Goal: Find contact information: Find contact information

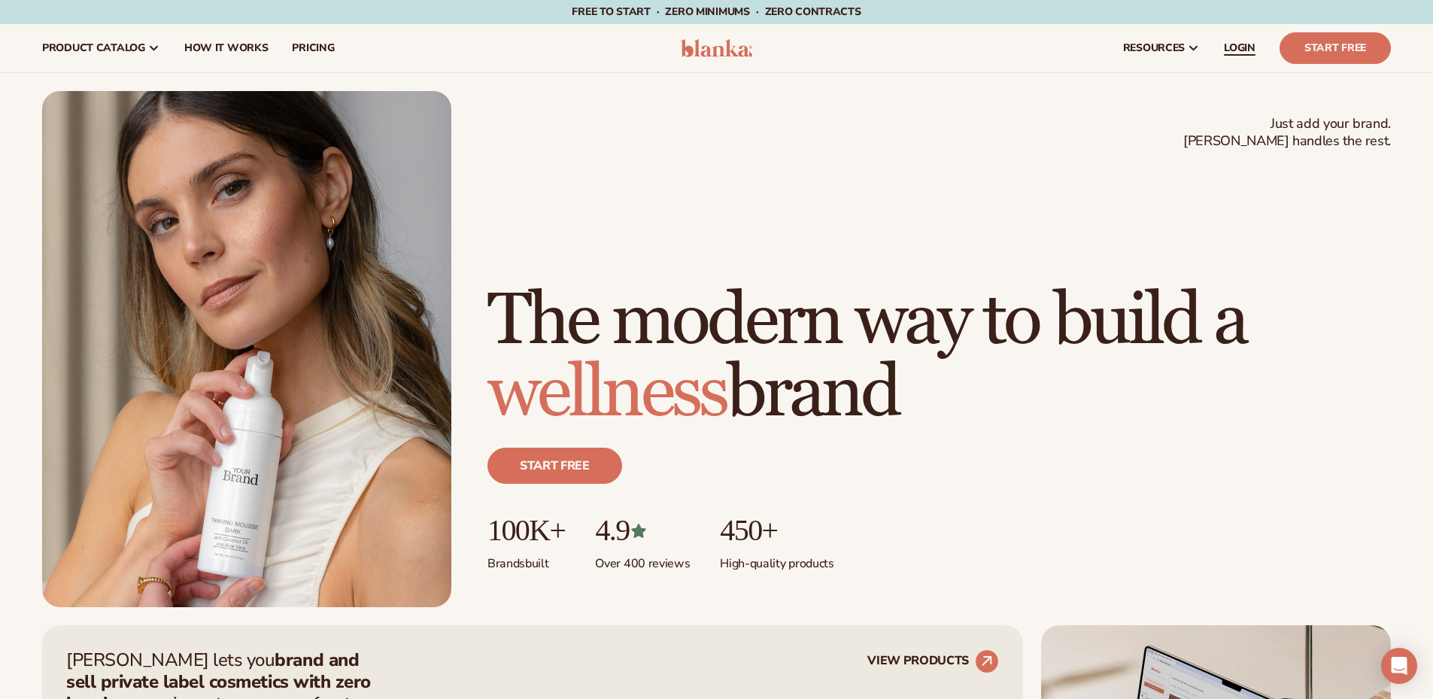
click at [1236, 45] on span "LOGIN" at bounding box center [1240, 48] width 32 height 12
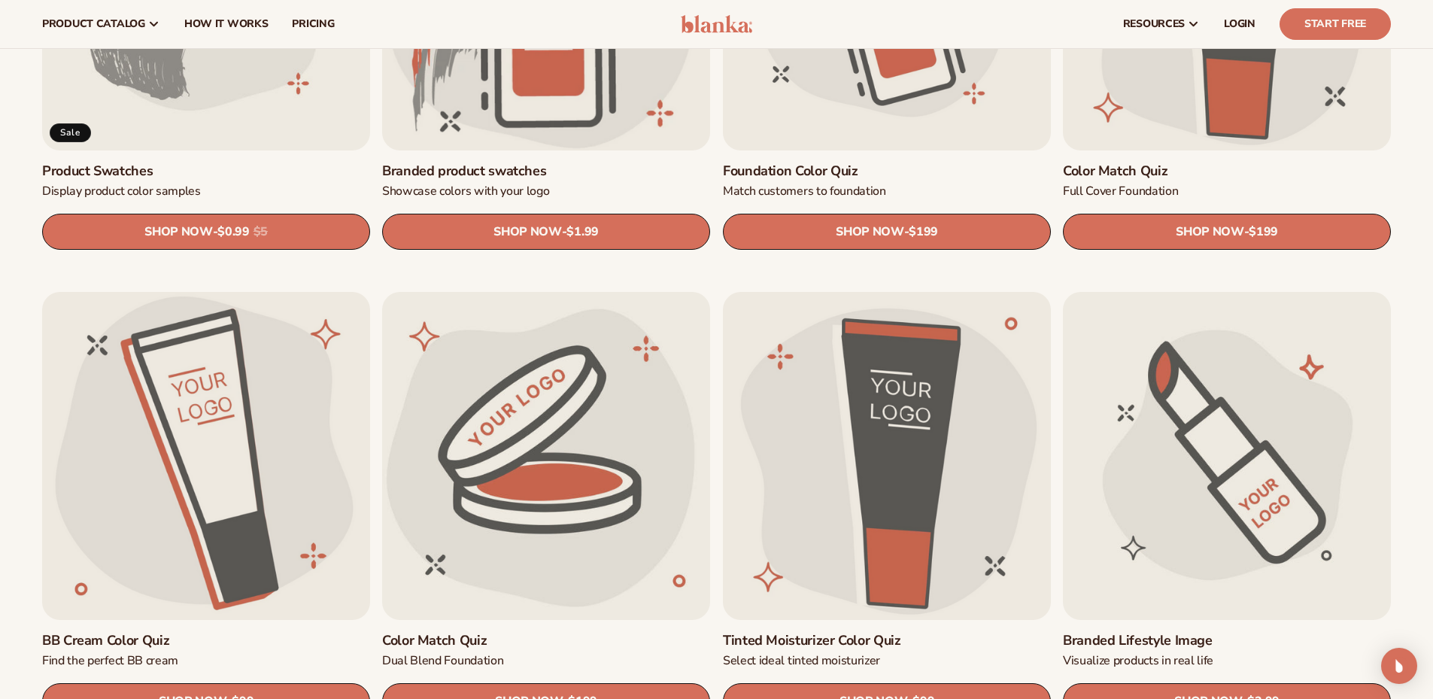
scroll to position [903, 0]
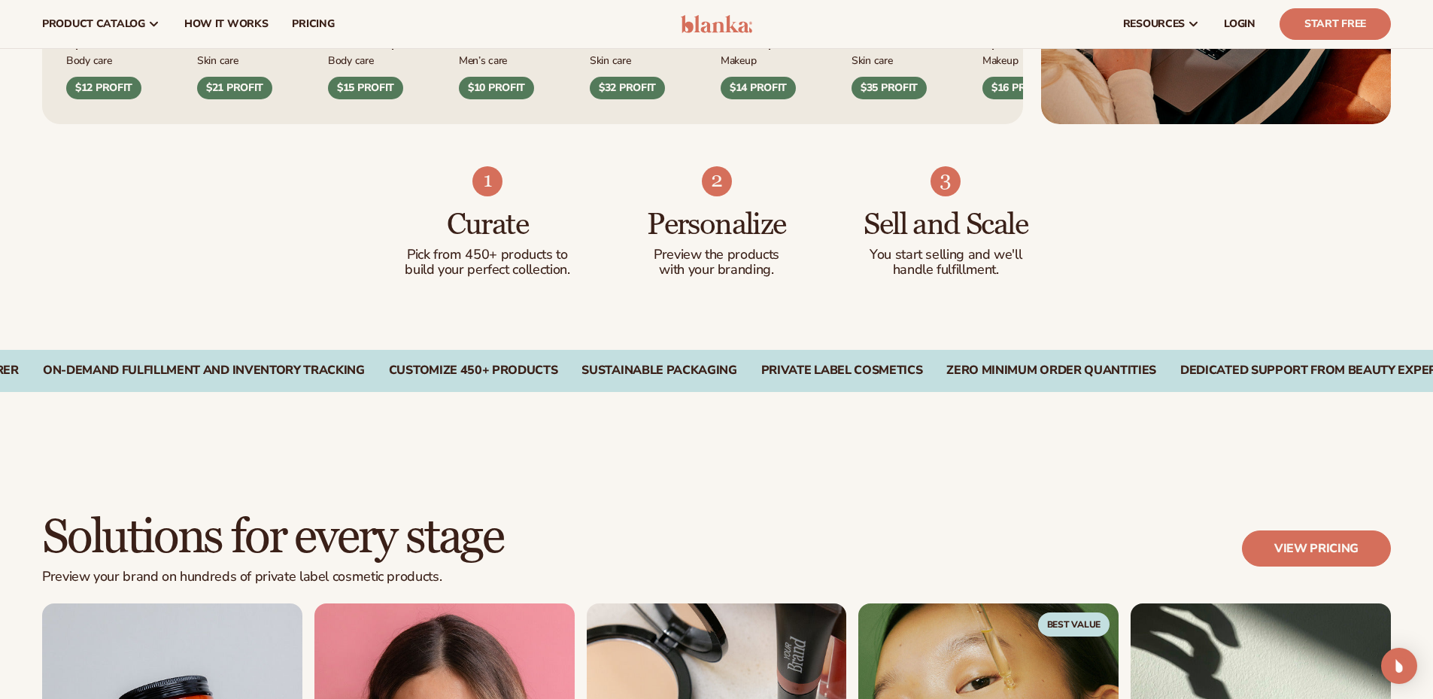
scroll to position [828, 0]
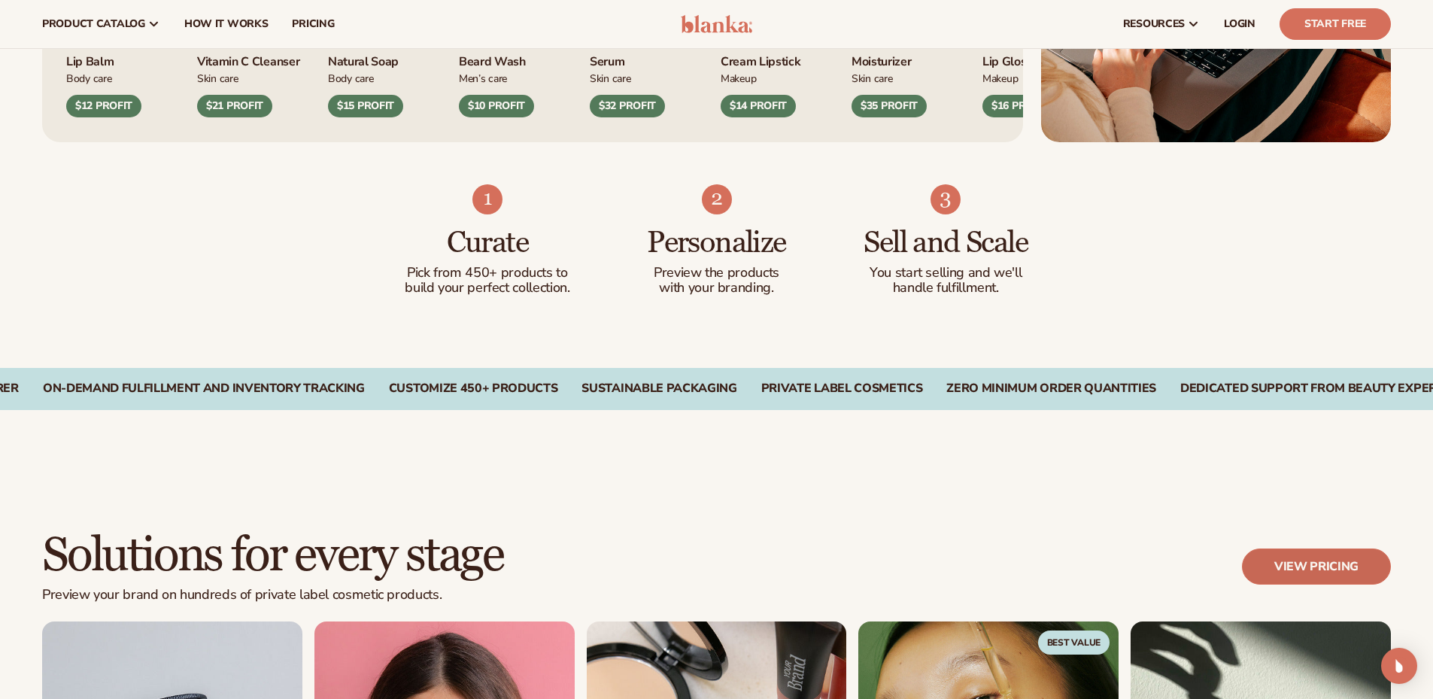
click at [1284, 566] on link "View pricing" at bounding box center [1316, 566] width 149 height 36
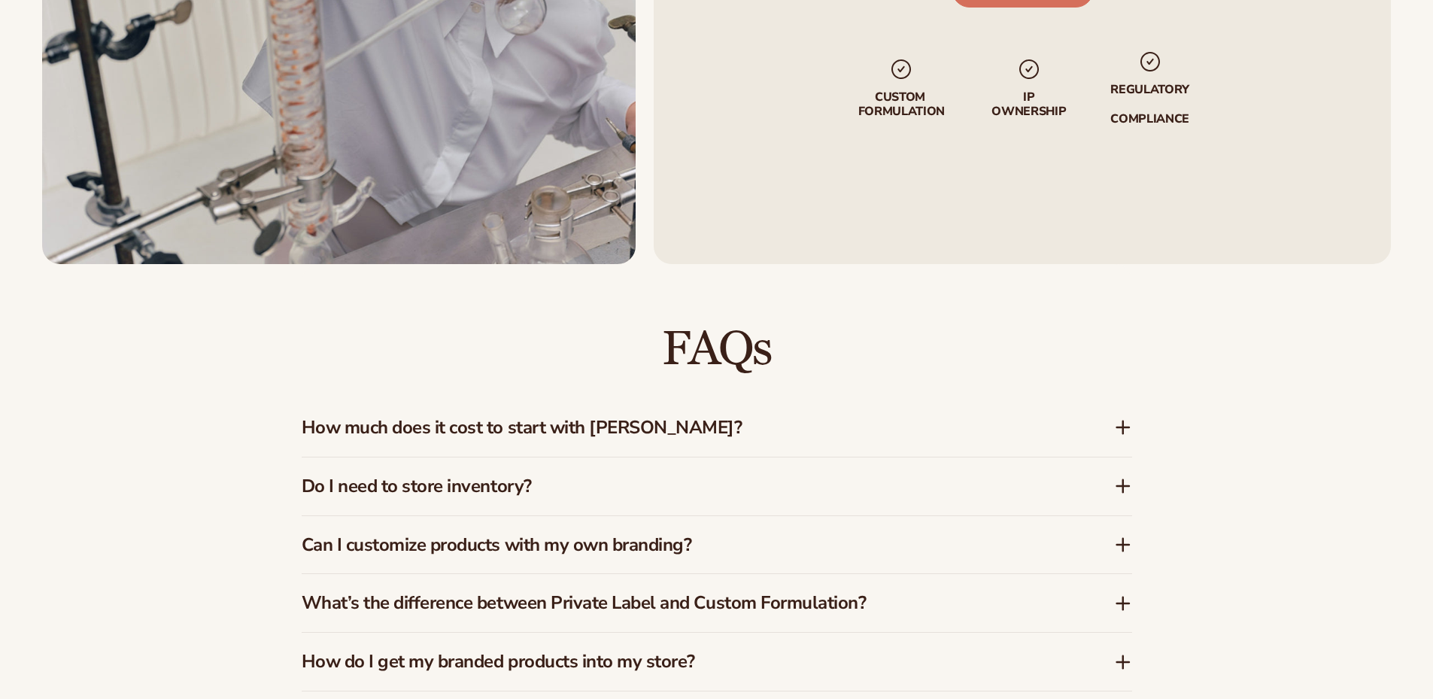
scroll to position [1279, 0]
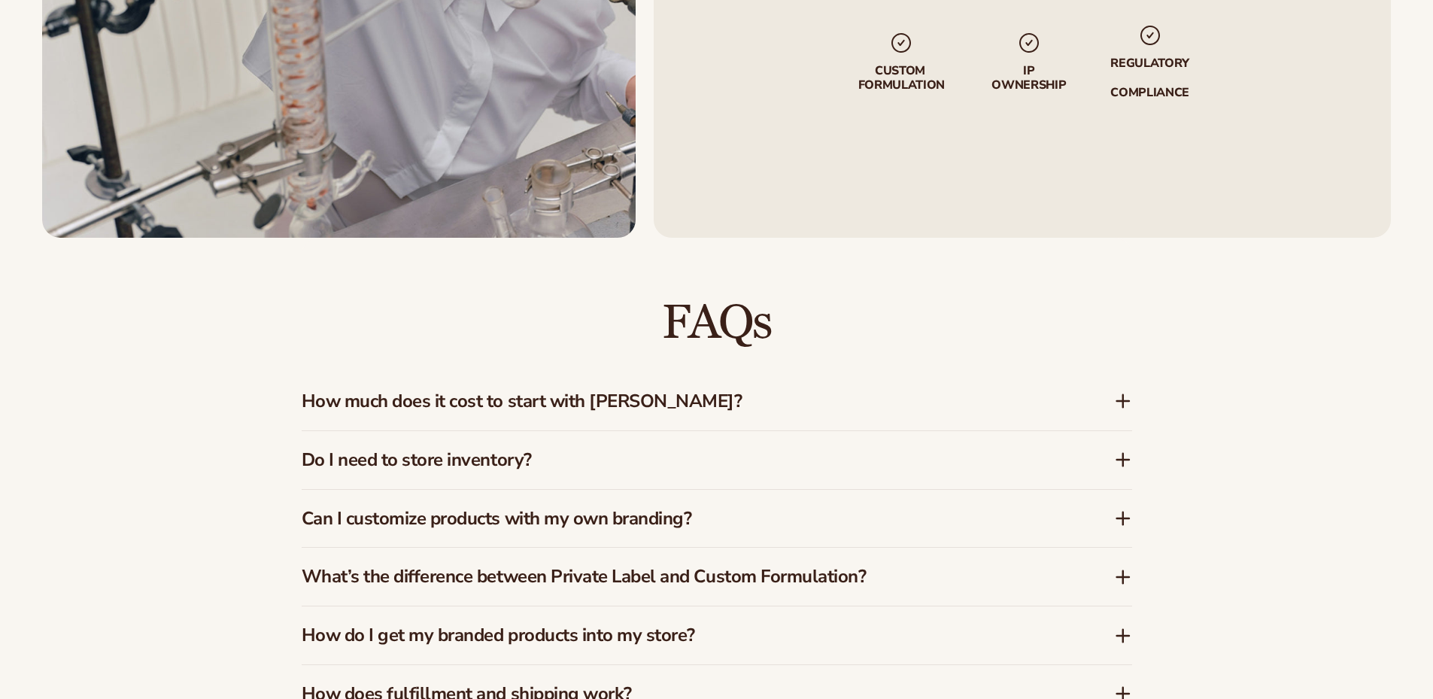
click at [1119, 400] on icon at bounding box center [1123, 401] width 18 height 18
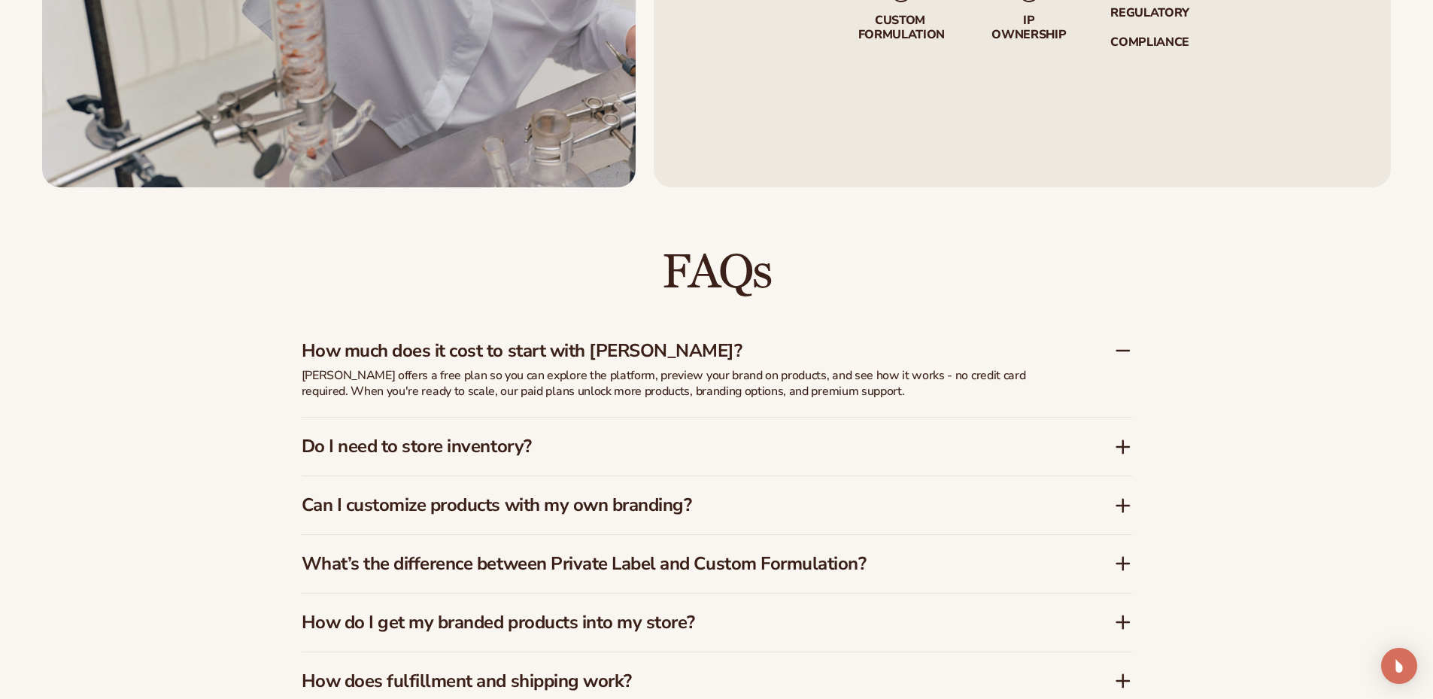
scroll to position [2247, 0]
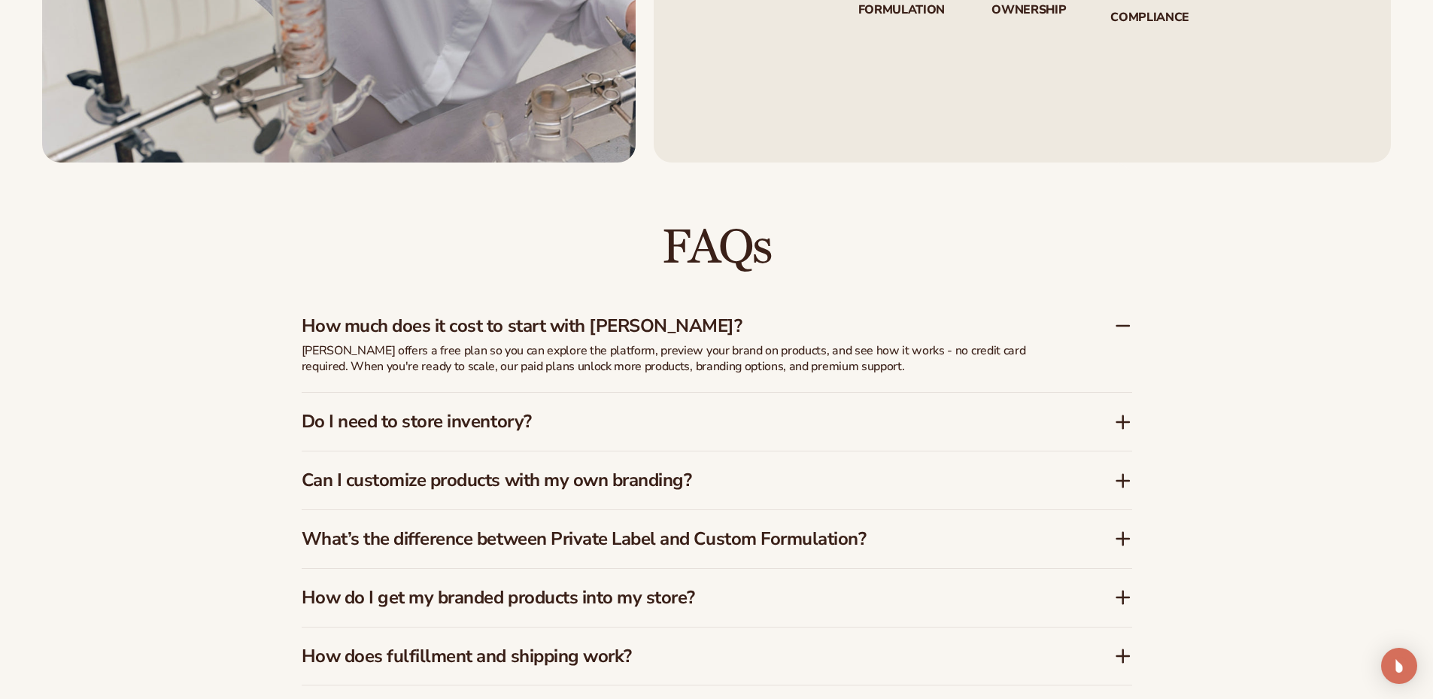
click at [1119, 422] on icon at bounding box center [1123, 422] width 12 height 0
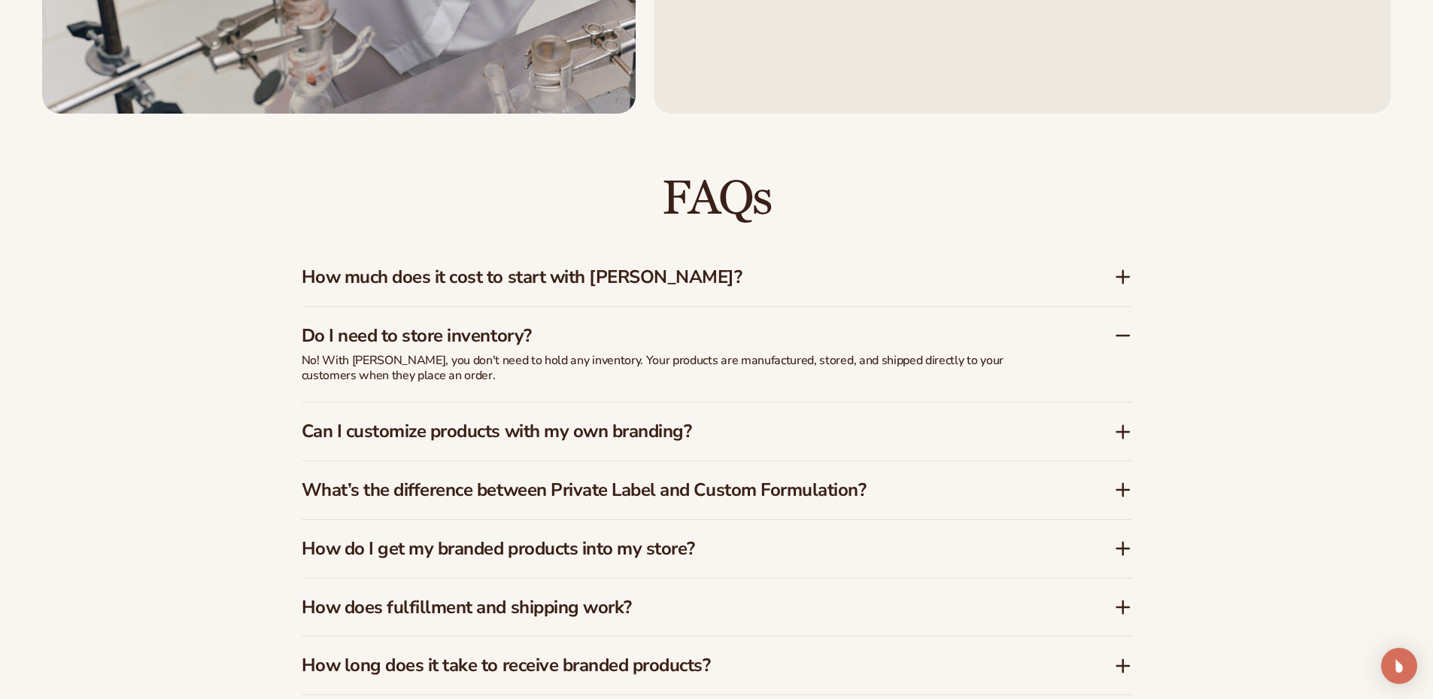
scroll to position [2322, 0]
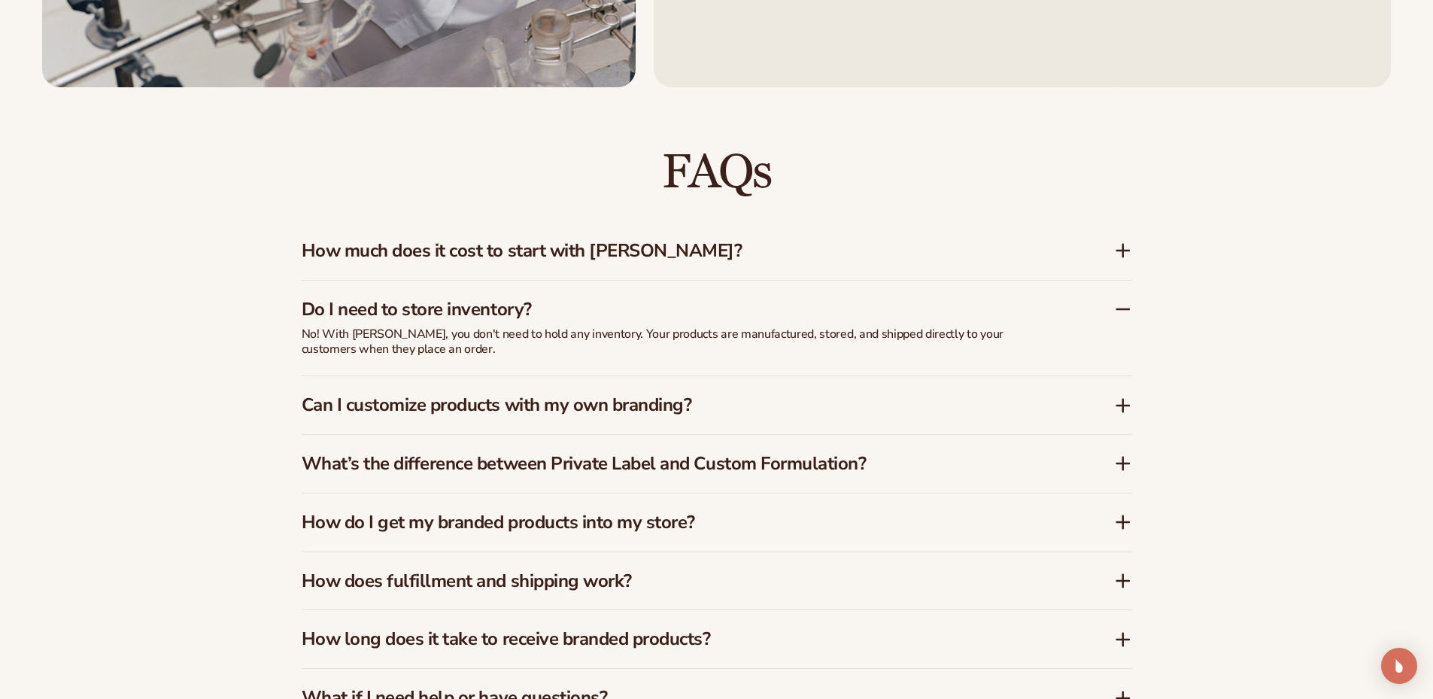
click at [1126, 404] on icon at bounding box center [1123, 405] width 18 height 18
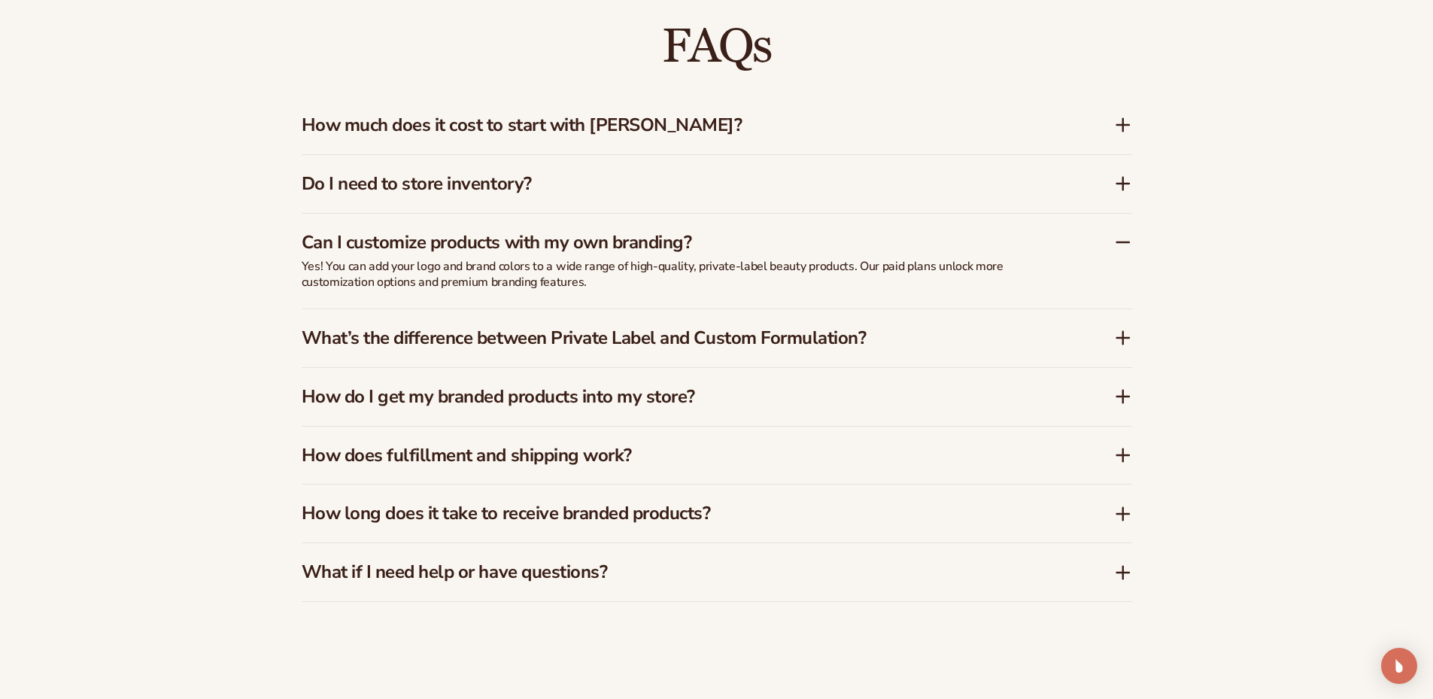
scroll to position [2473, 0]
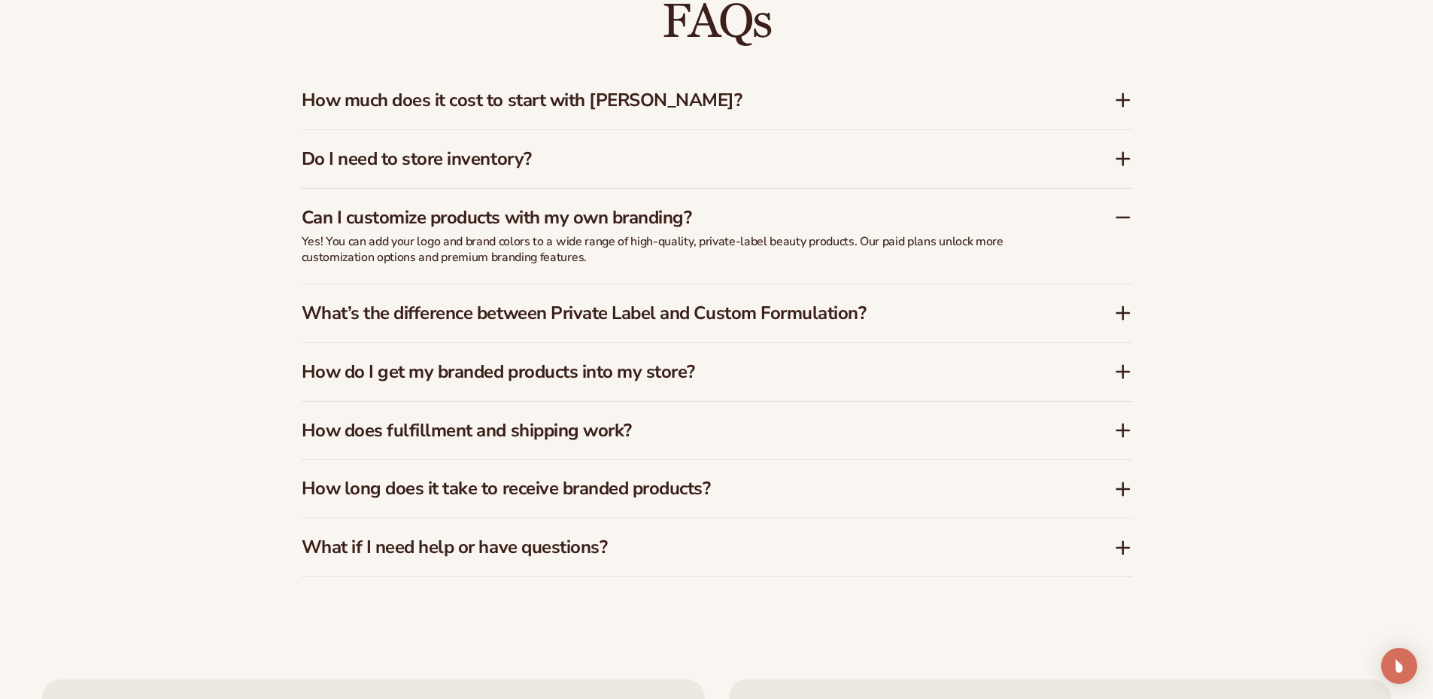
click at [1119, 381] on div "How do I get my branded products into my store?" at bounding box center [717, 372] width 831 height 58
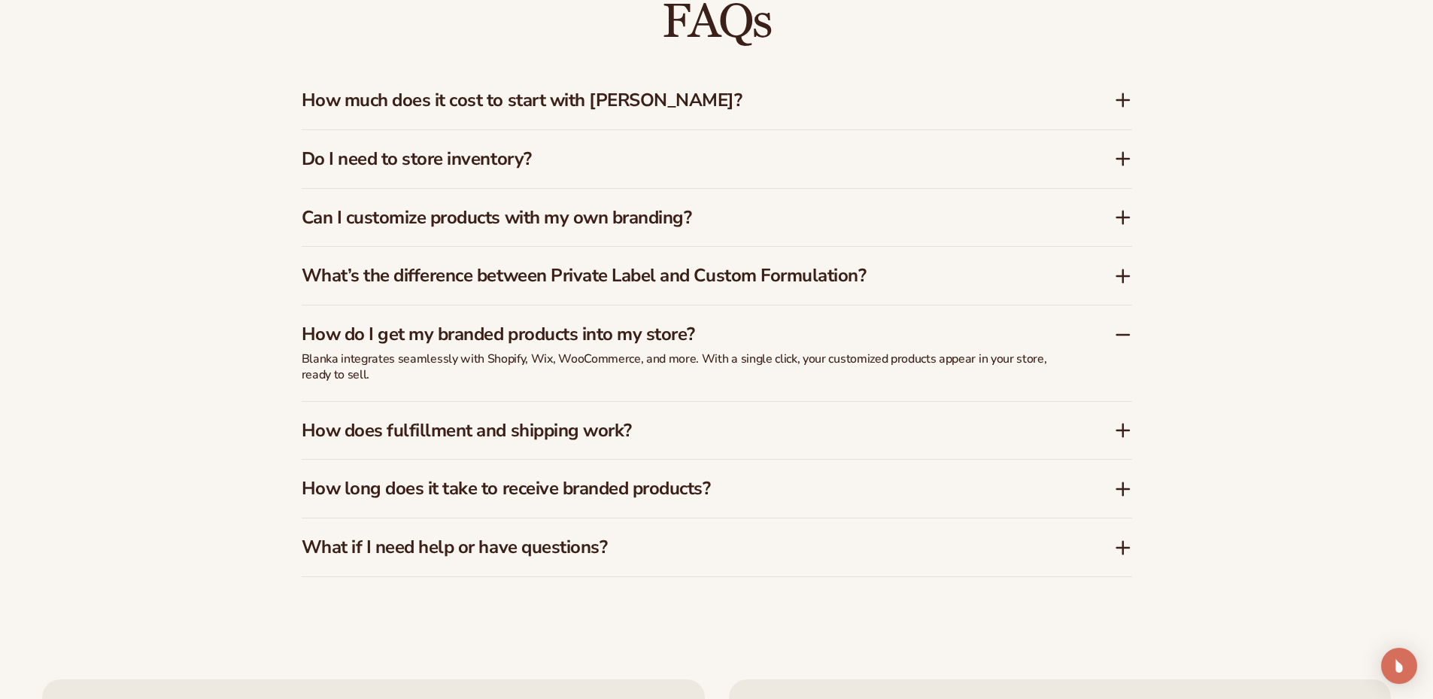
click at [1120, 430] on icon at bounding box center [1123, 430] width 12 height 0
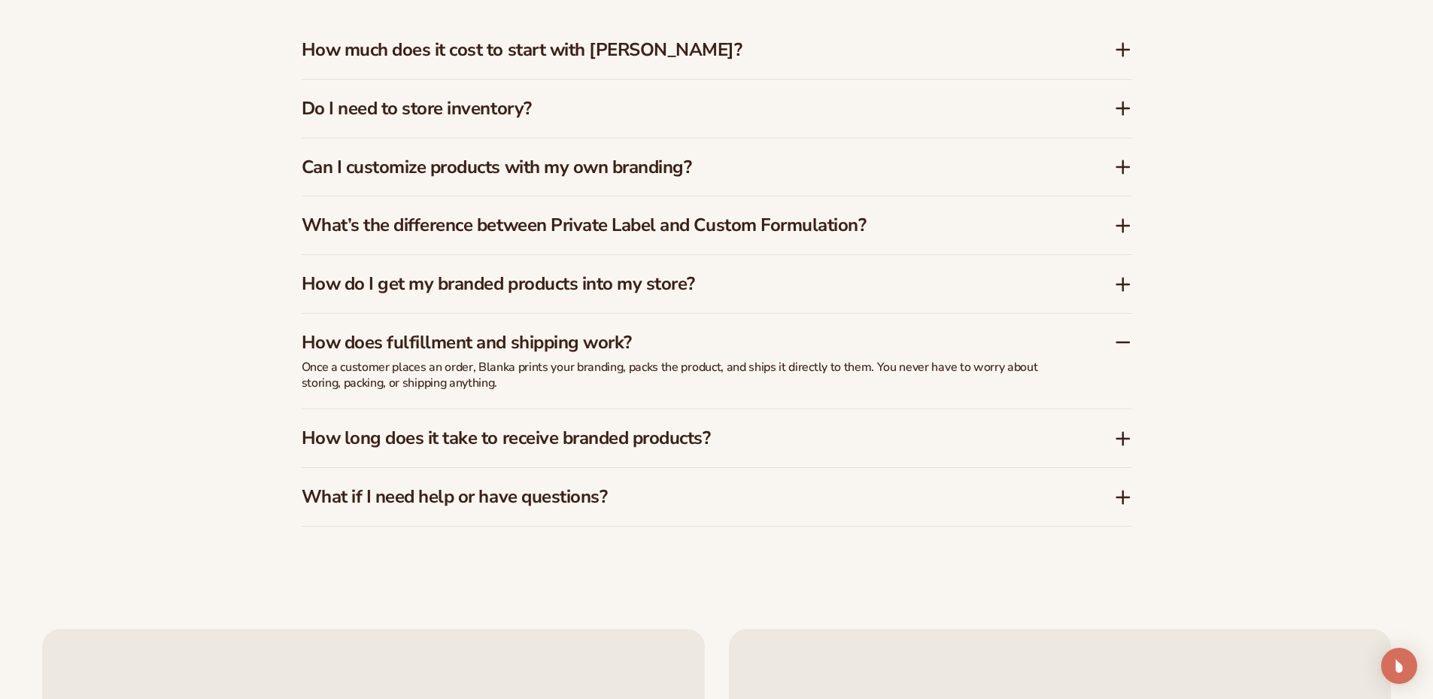
scroll to position [2548, 0]
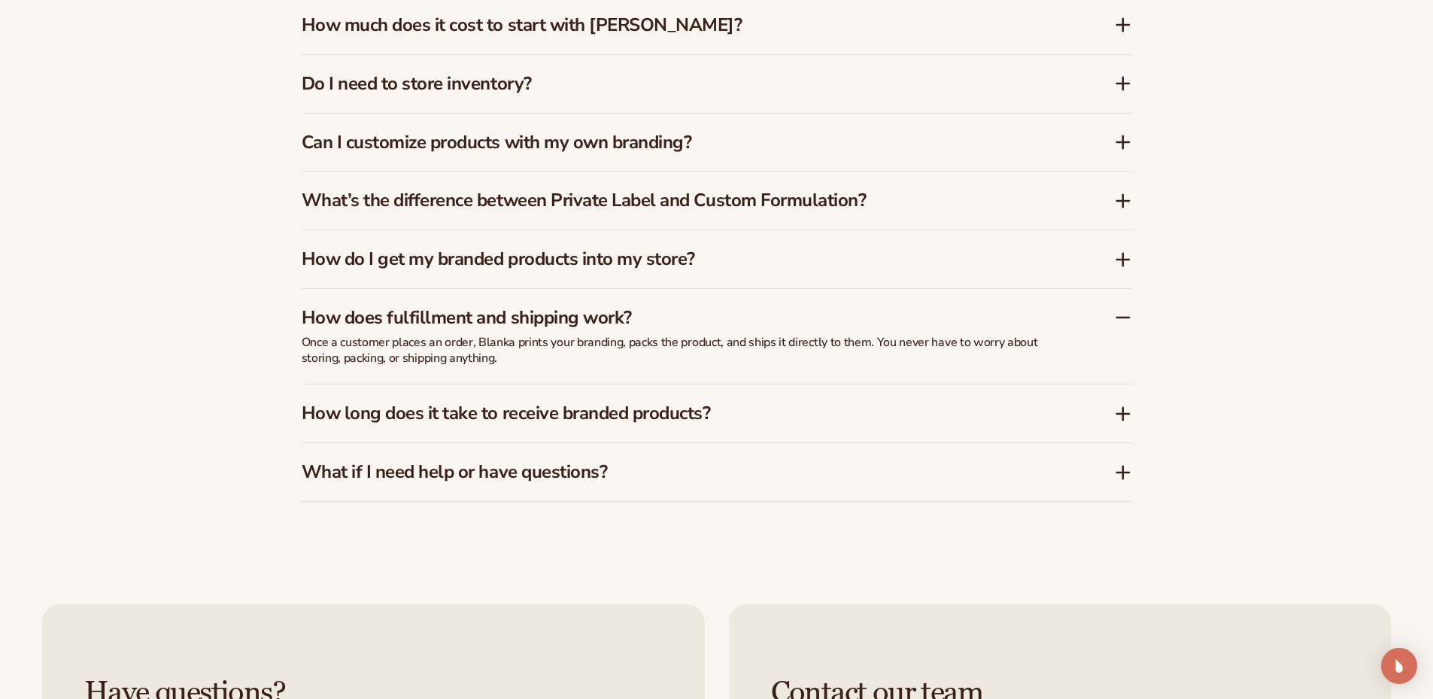
click at [1129, 418] on icon at bounding box center [1123, 414] width 18 height 18
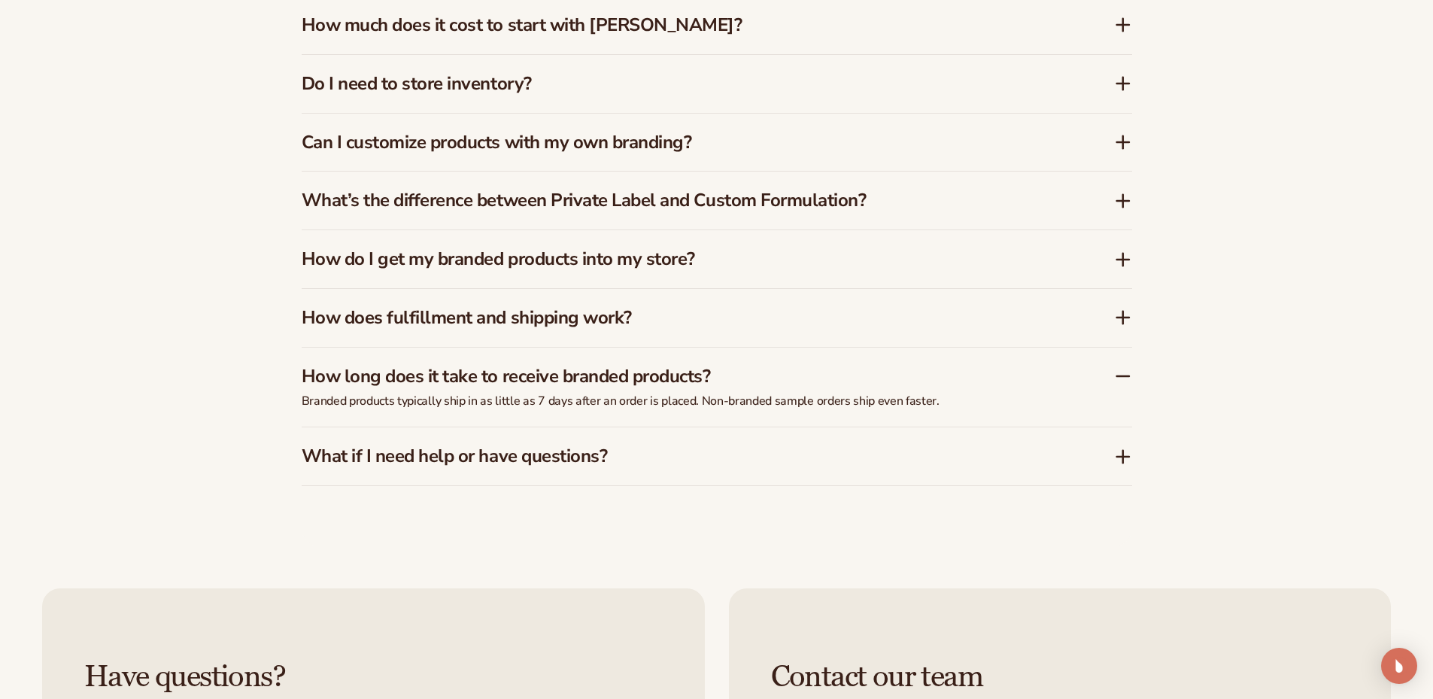
click at [1120, 462] on icon at bounding box center [1123, 457] width 18 height 18
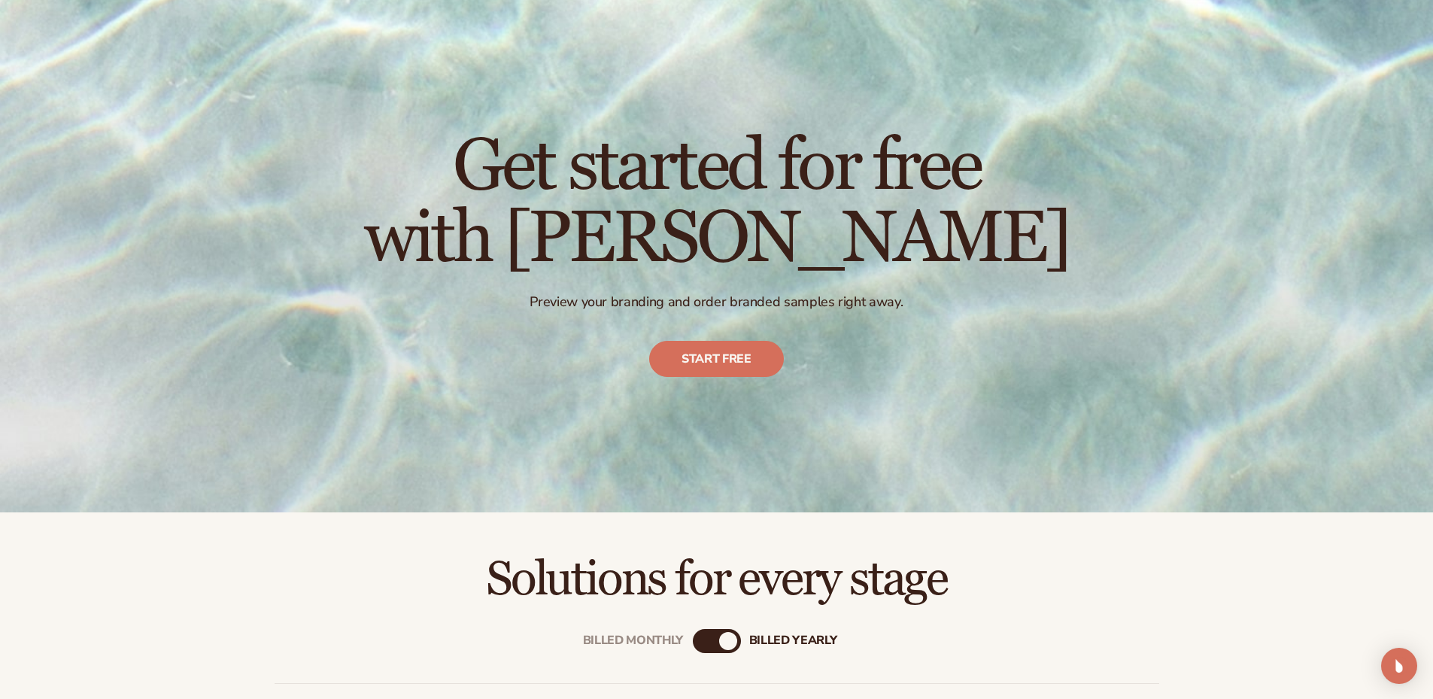
scroll to position [0, 0]
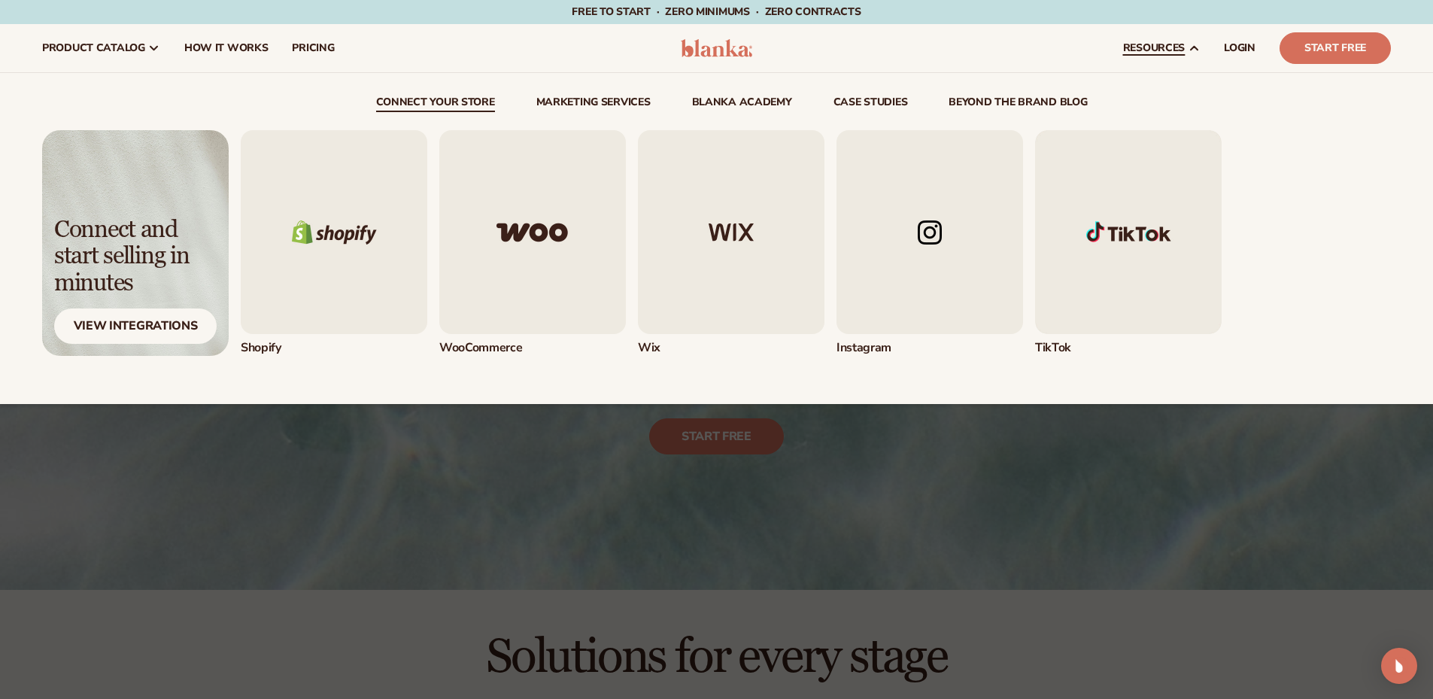
click at [950, 256] on img "4 / 5" at bounding box center [930, 232] width 187 height 204
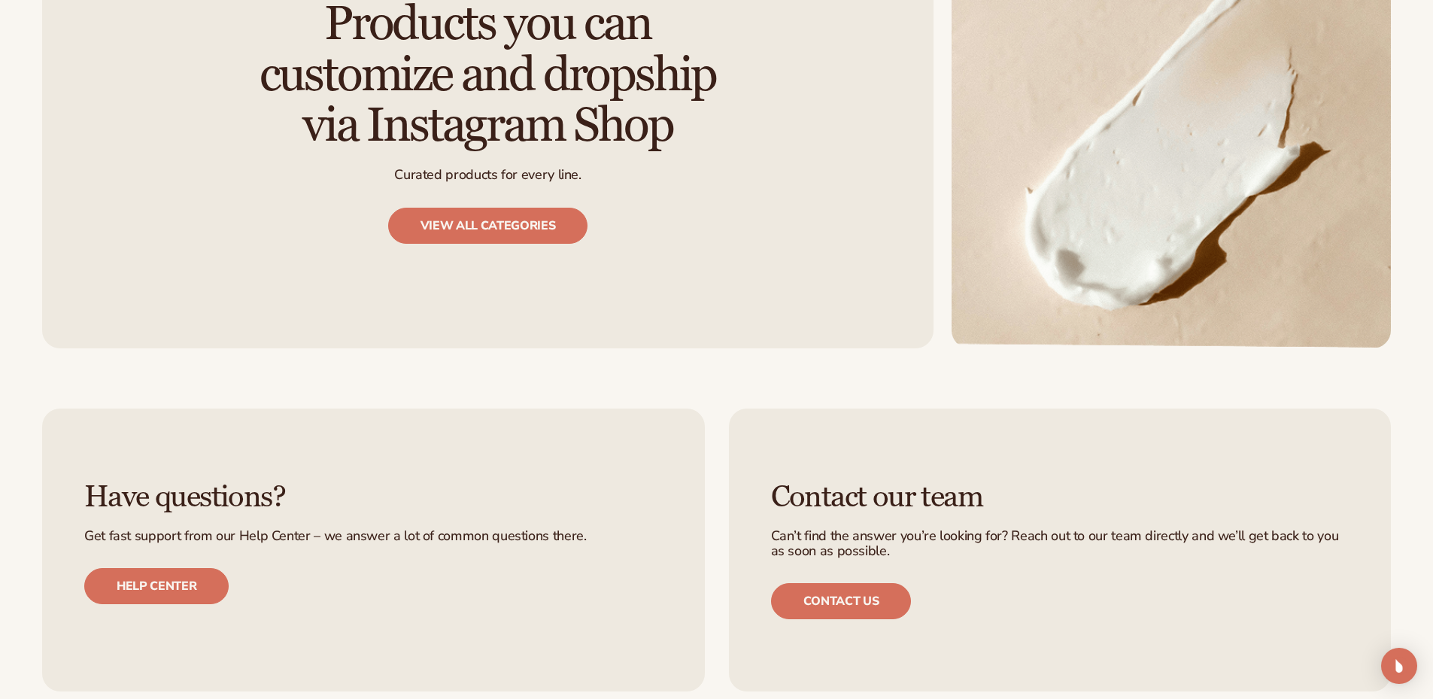
scroll to position [2031, 0]
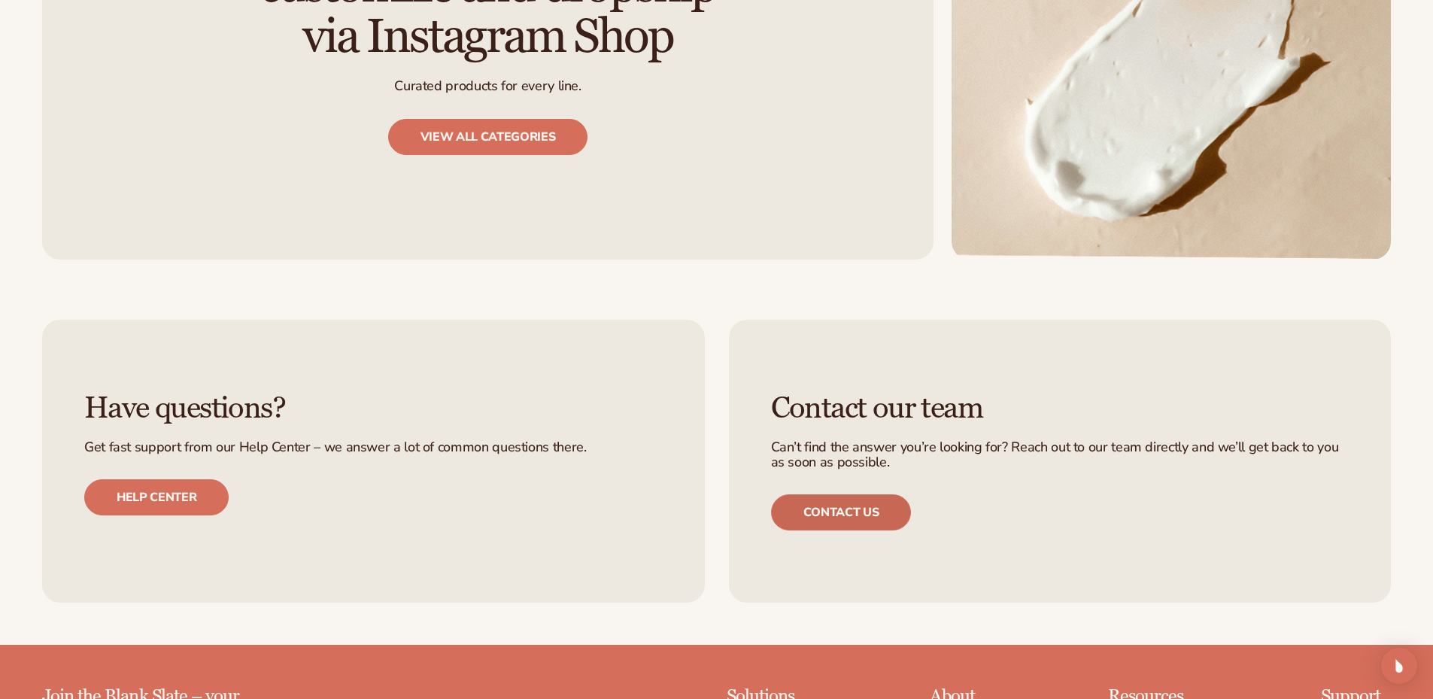
click at [858, 514] on link "Contact us" at bounding box center [841, 512] width 141 height 36
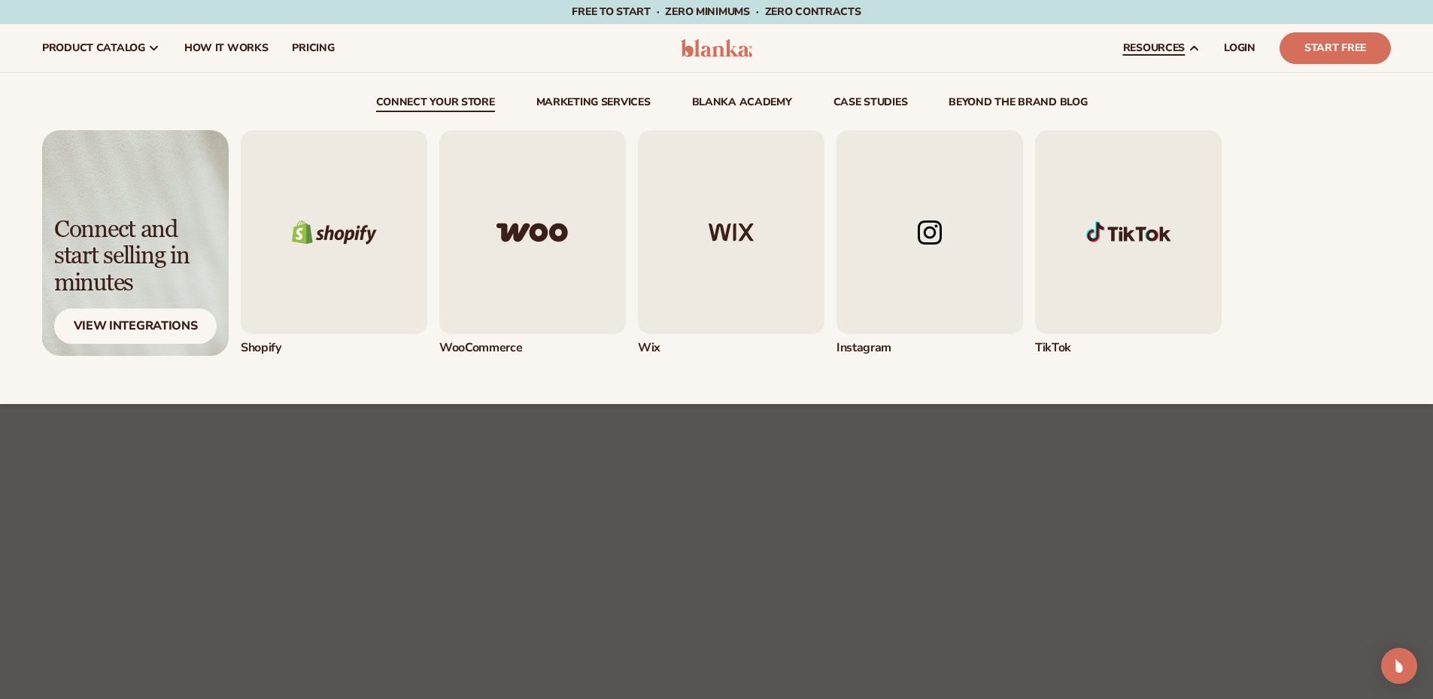
click at [1180, 50] on span "resources" at bounding box center [1154, 48] width 62 height 12
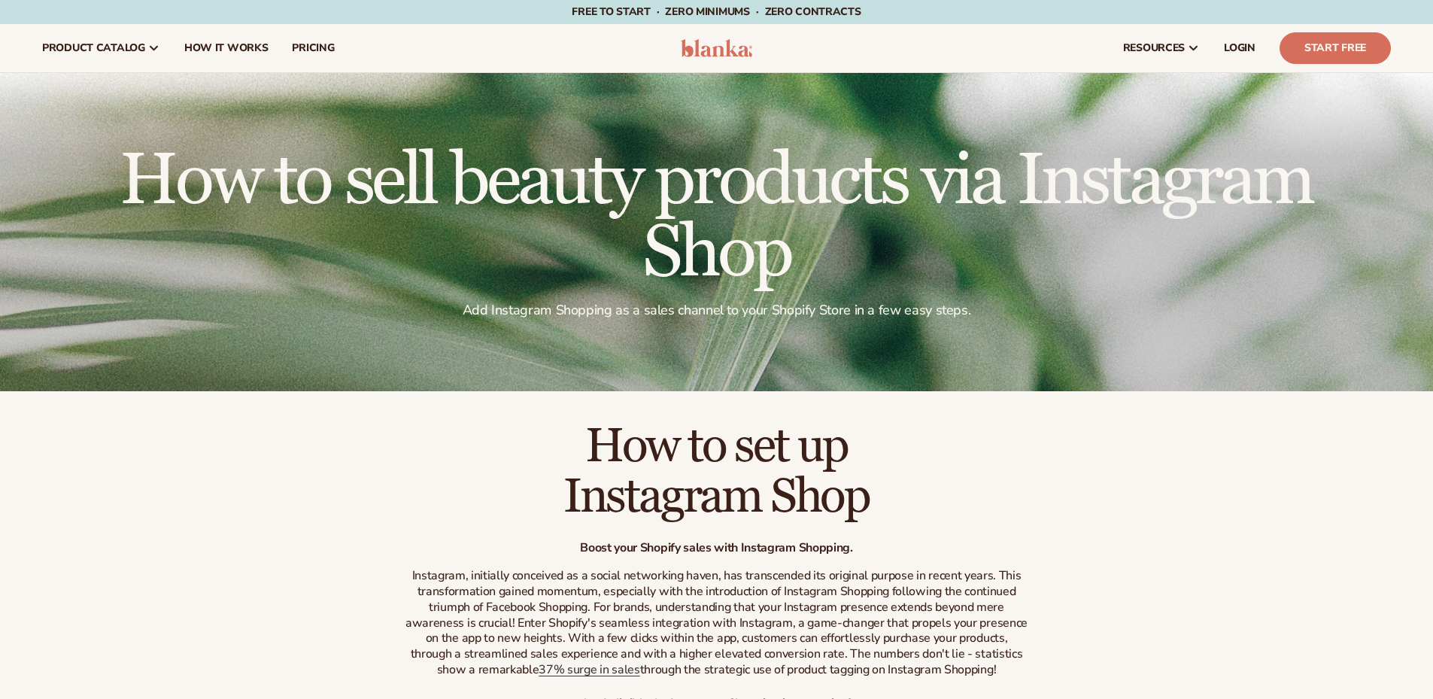
scroll to position [2031, 0]
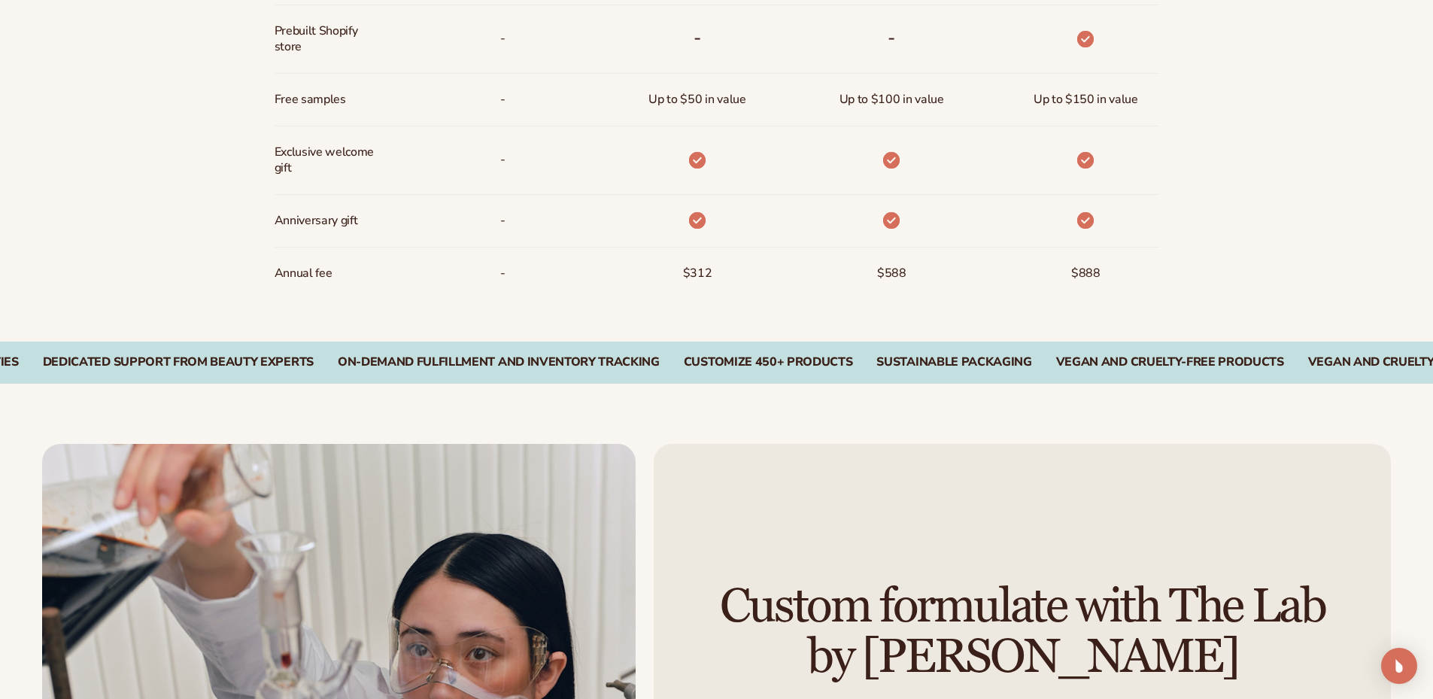
scroll to position [2471, 0]
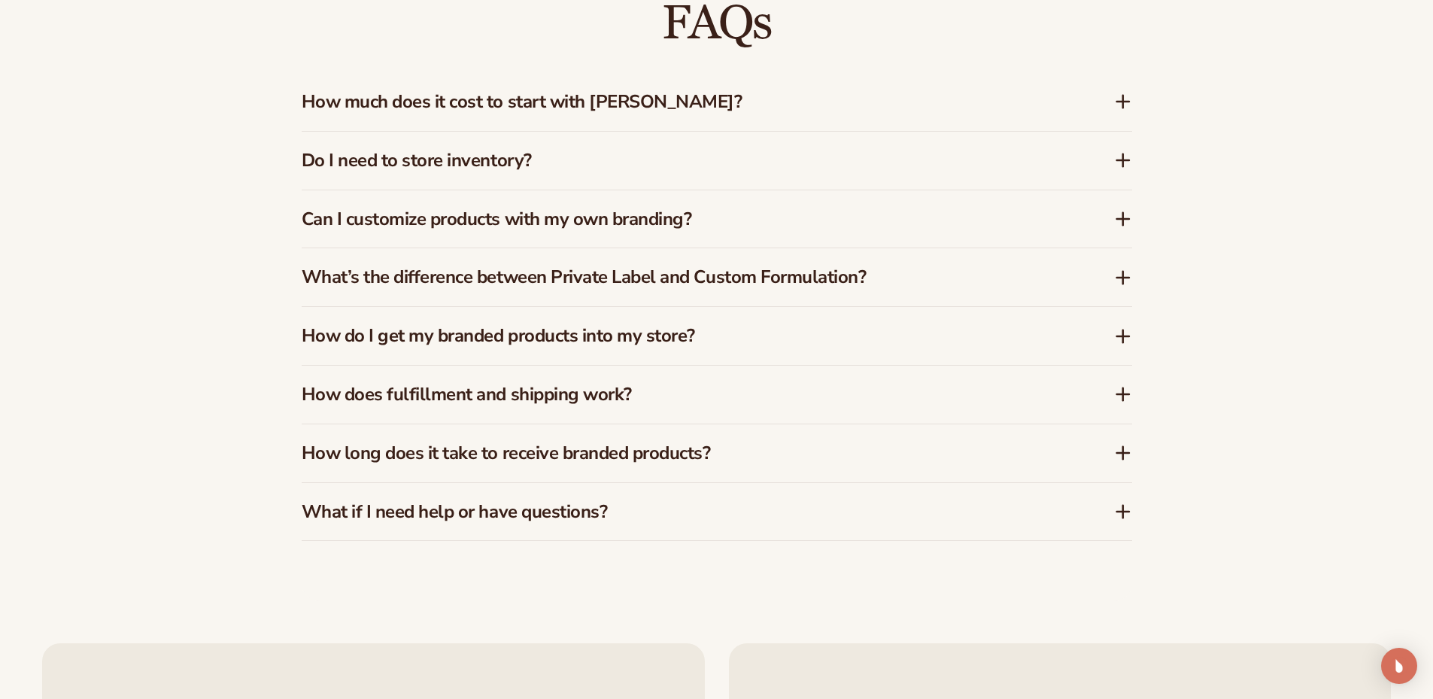
click at [1126, 515] on icon at bounding box center [1123, 512] width 18 height 18
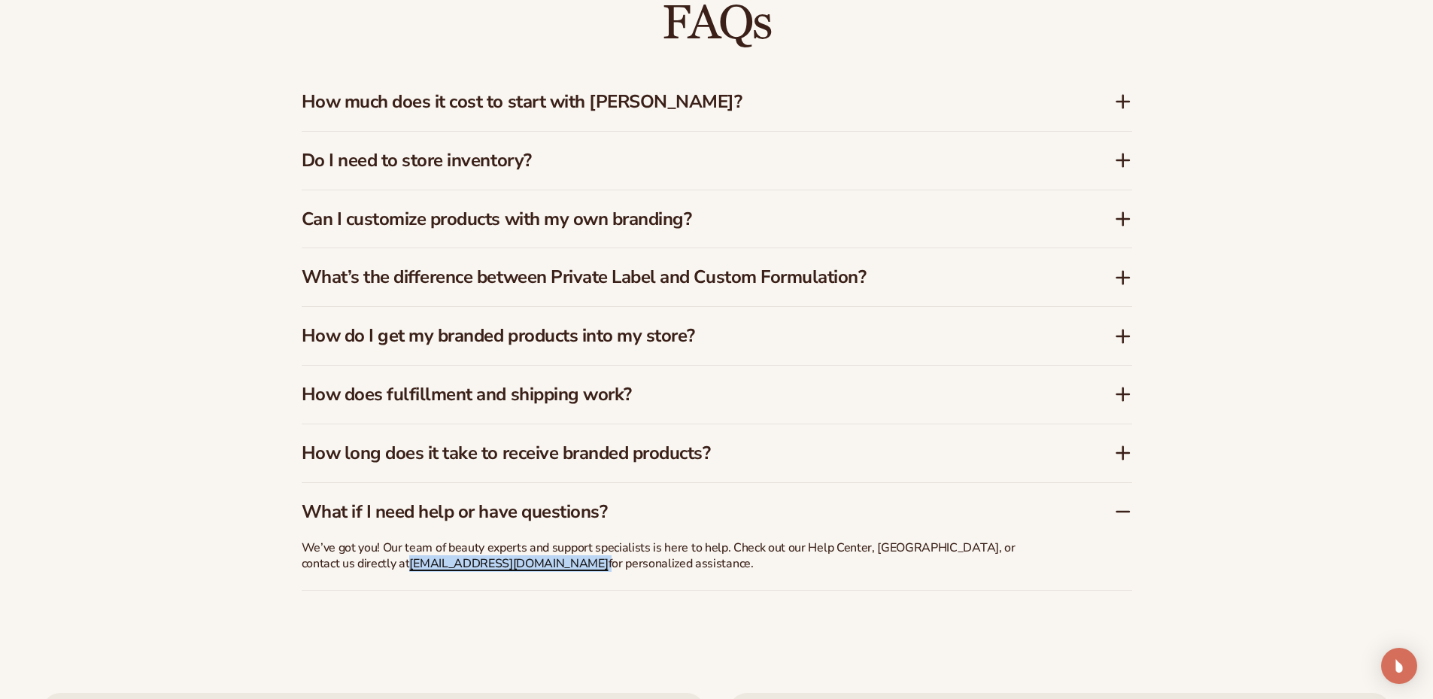
drag, startPoint x: 485, startPoint y: 566, endPoint x: 356, endPoint y: 559, distance: 129.6
click at [356, 559] on p "We’ve got you! Our team of beauty experts and support specialists is here to he…" at bounding box center [678, 556] width 752 height 32
drag, startPoint x: 356, startPoint y: 559, endPoint x: 380, endPoint y: 563, distance: 24.4
copy p "[EMAIL_ADDRESS][DOMAIN_NAME]"
